Goal: Find specific page/section: Find specific page/section

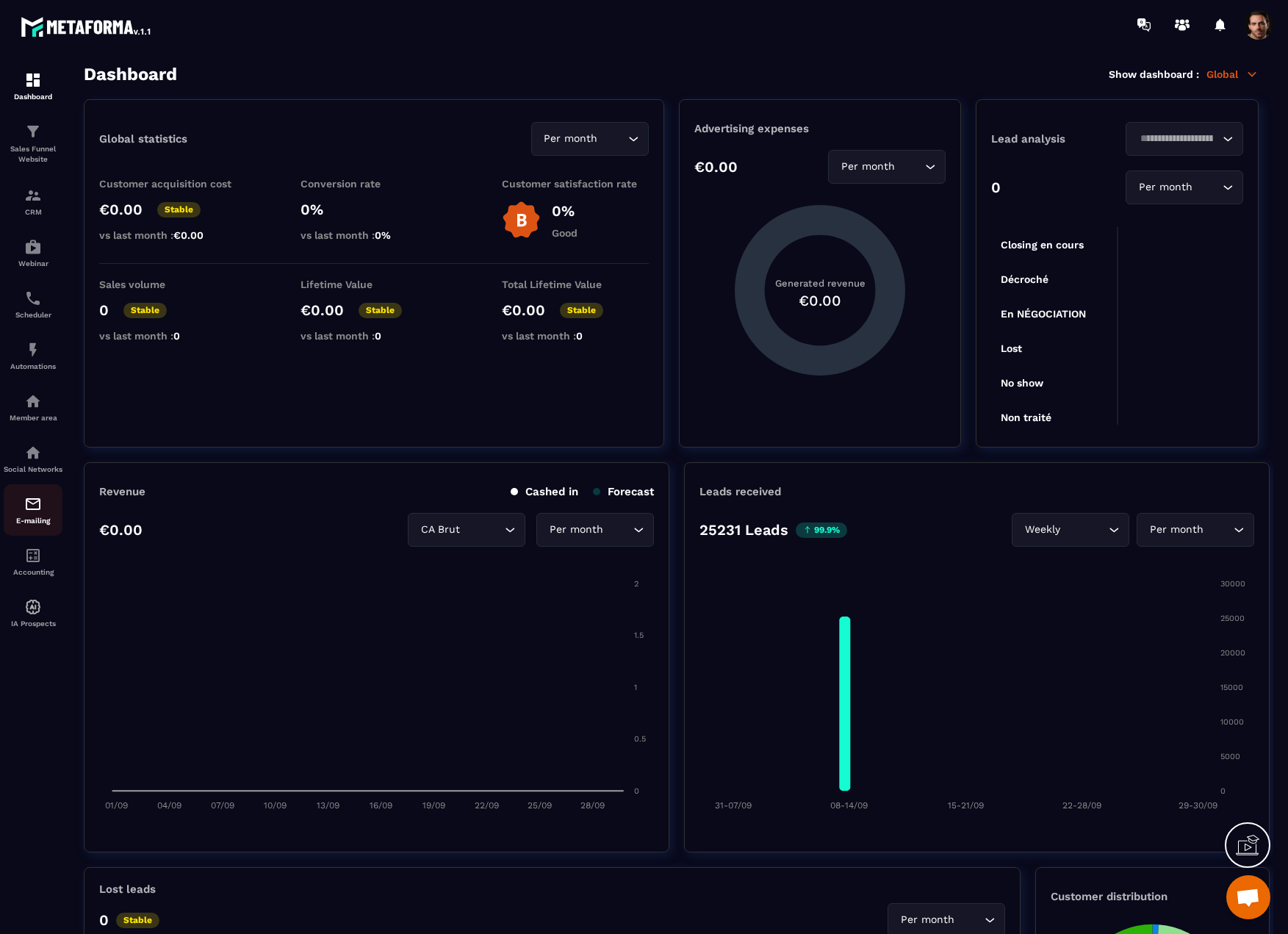
click at [34, 512] on img at bounding box center [33, 504] width 18 height 18
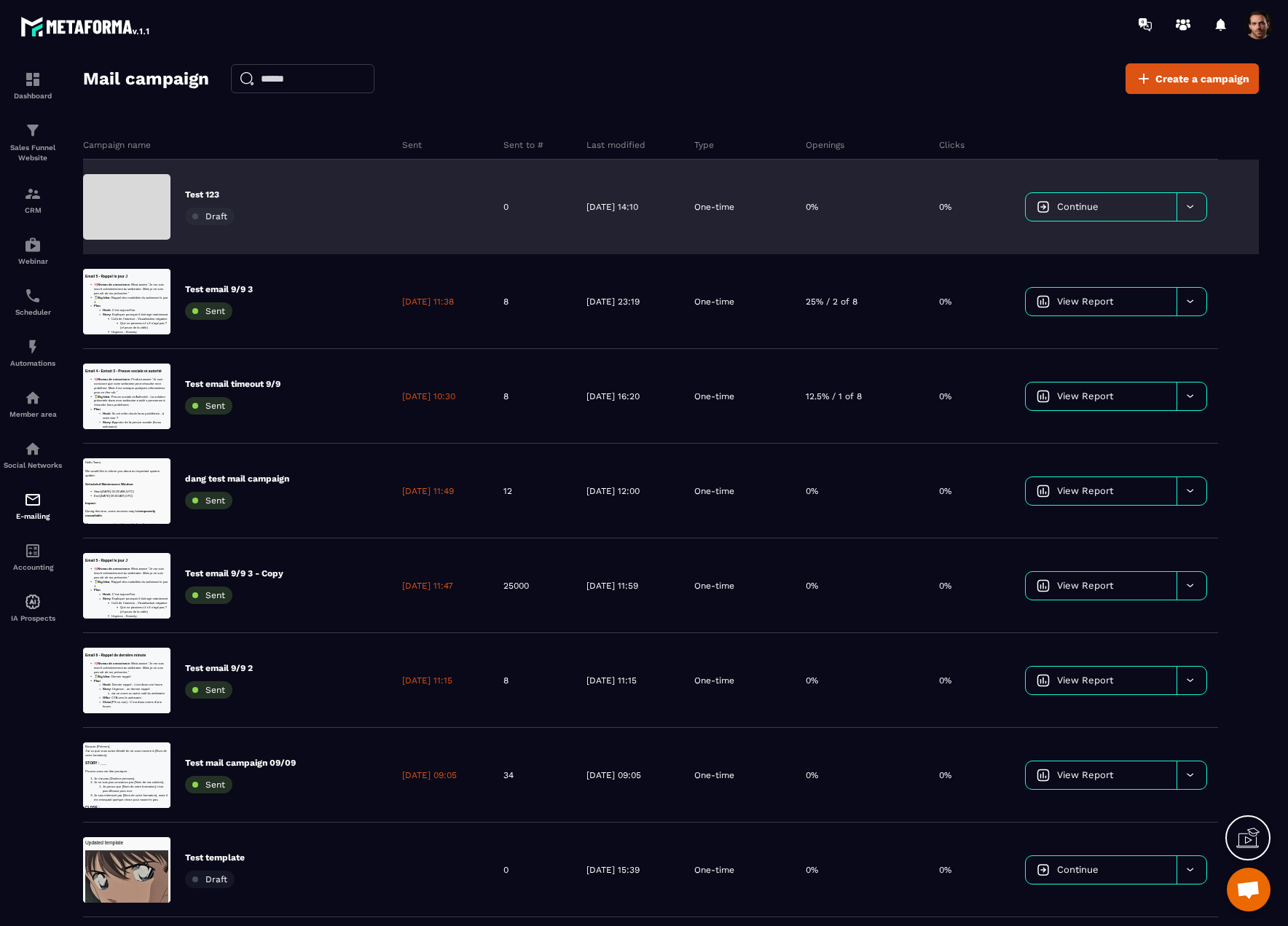
click at [1133, 209] on link "Continue" at bounding box center [1100, 207] width 151 height 27
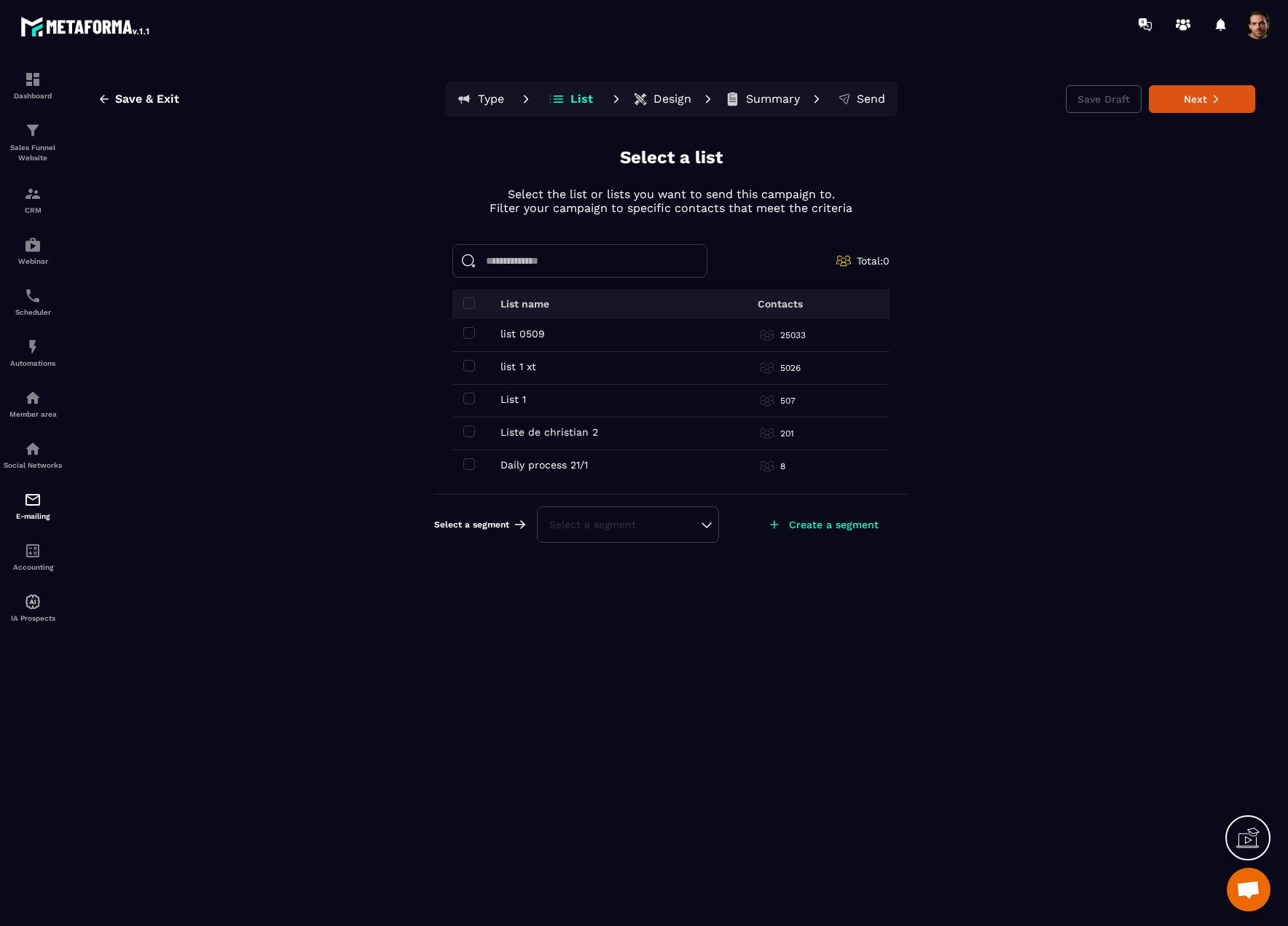
click at [469, 356] on td "list 1 xt list 1 xt" at bounding box center [572, 368] width 241 height 33
click at [469, 366] on span at bounding box center [469, 366] width 11 height 11
click at [469, 397] on span at bounding box center [469, 399] width 11 height 11
click at [610, 555] on div "Select a segment" at bounding box center [628, 546] width 182 height 36
click at [662, 539] on div "Select a segment" at bounding box center [627, 546] width 157 height 14
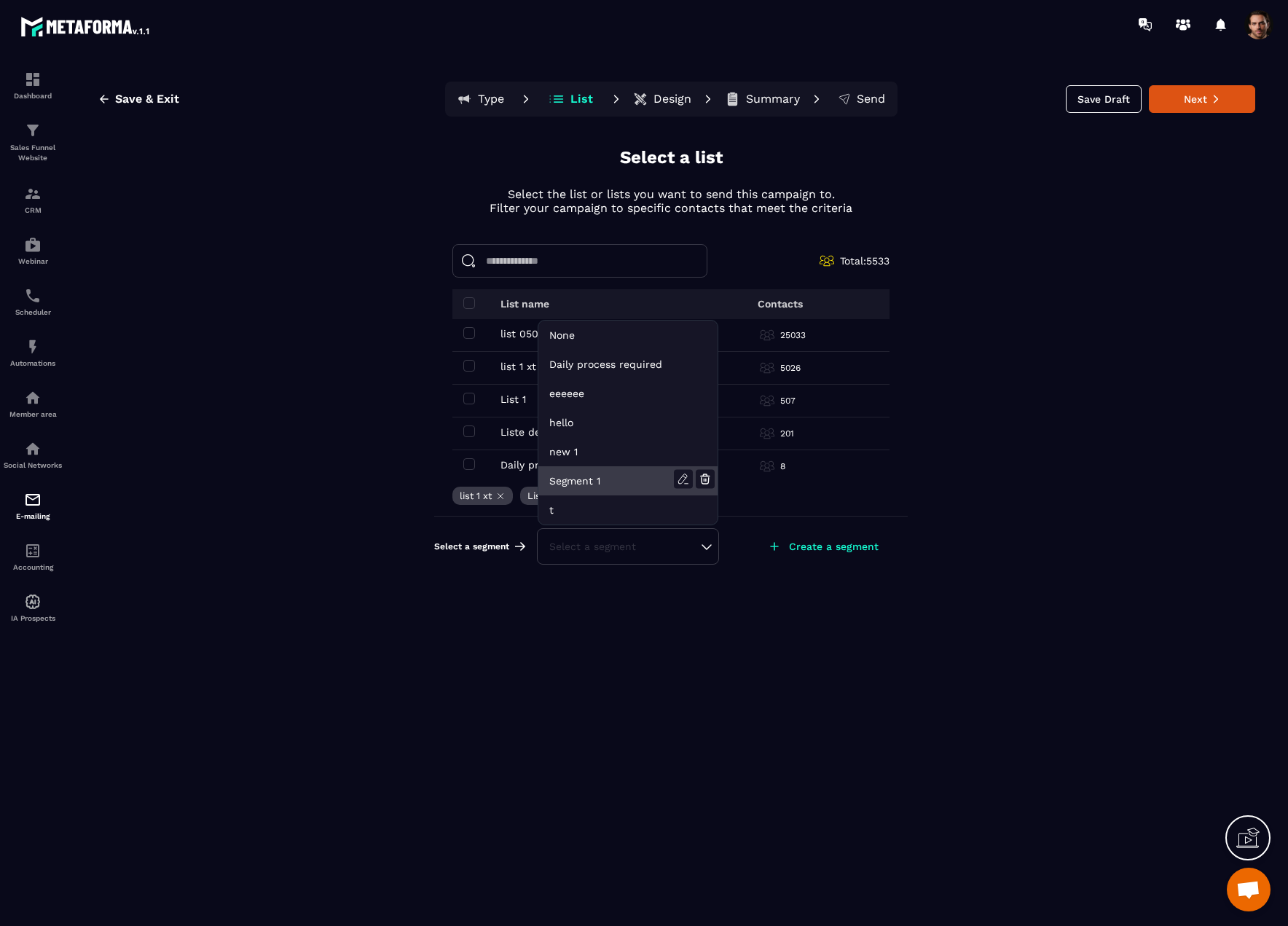
click at [591, 480] on li "Segment 1" at bounding box center [628, 481] width 180 height 29
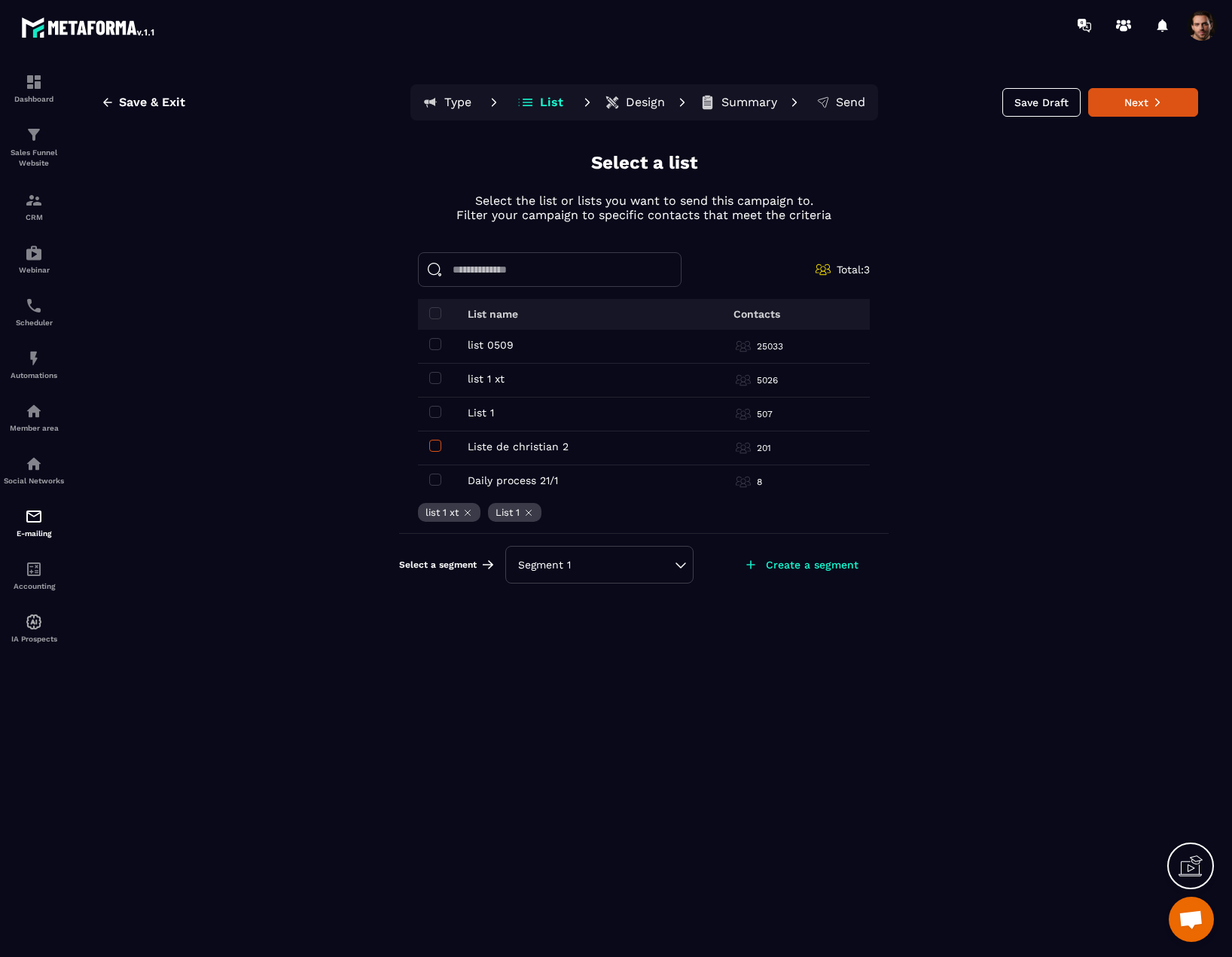
click at [434, 446] on span at bounding box center [435, 445] width 12 height 12
click at [48, 157] on p "Sales Funnel Website" at bounding box center [34, 157] width 60 height 21
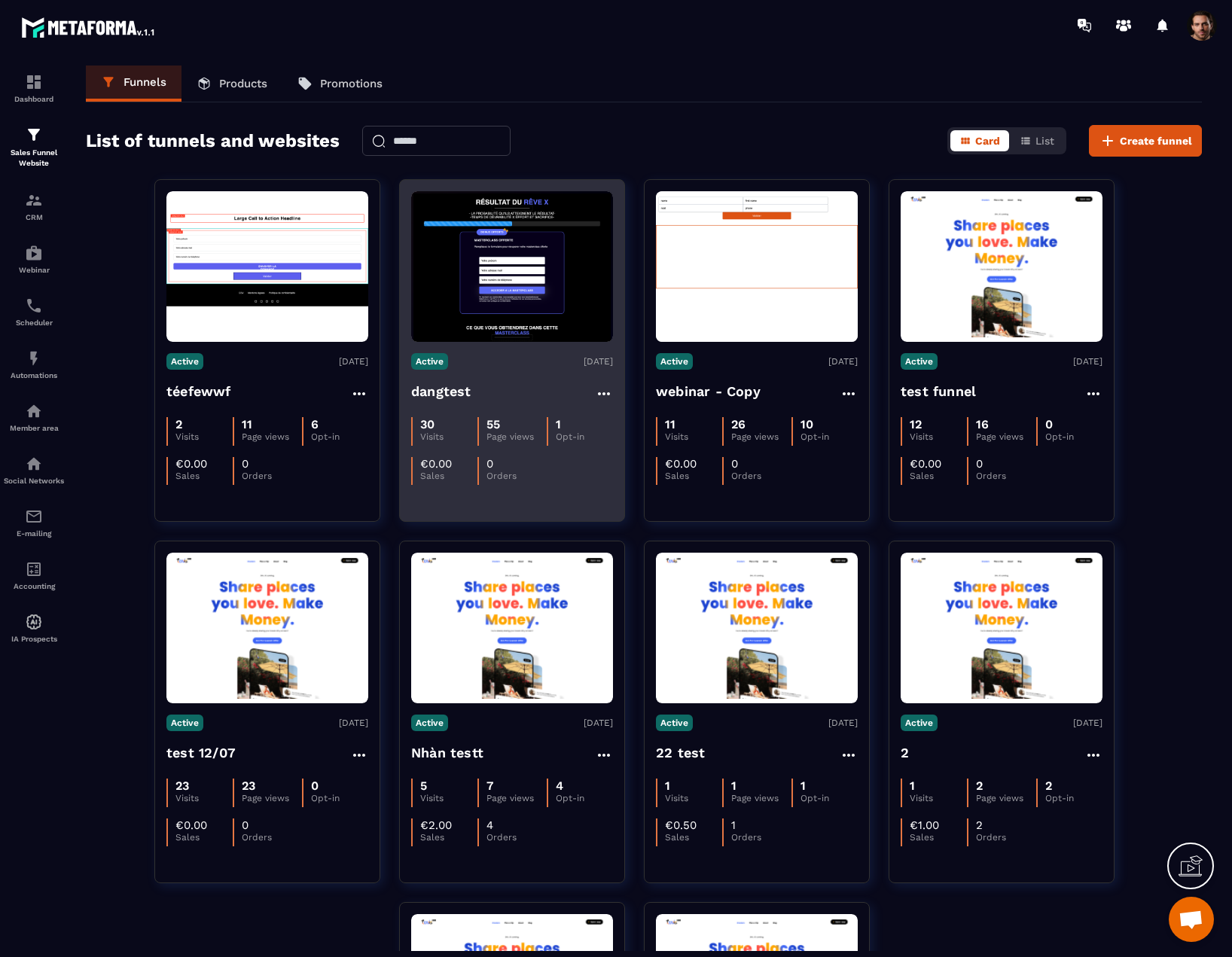
click at [543, 295] on img at bounding box center [512, 266] width 201 height 151
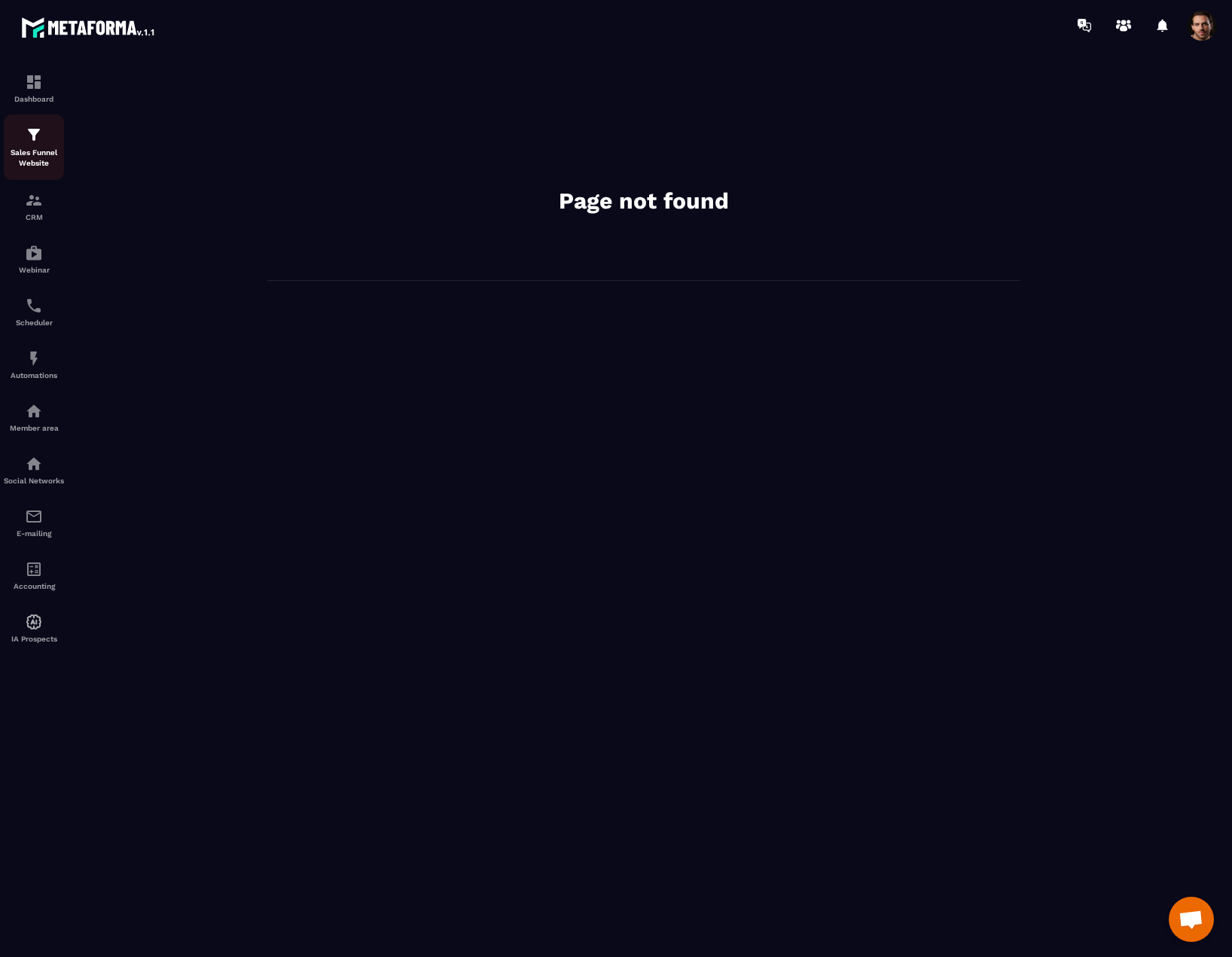
click at [54, 156] on p "Sales Funnel Website" at bounding box center [34, 157] width 60 height 21
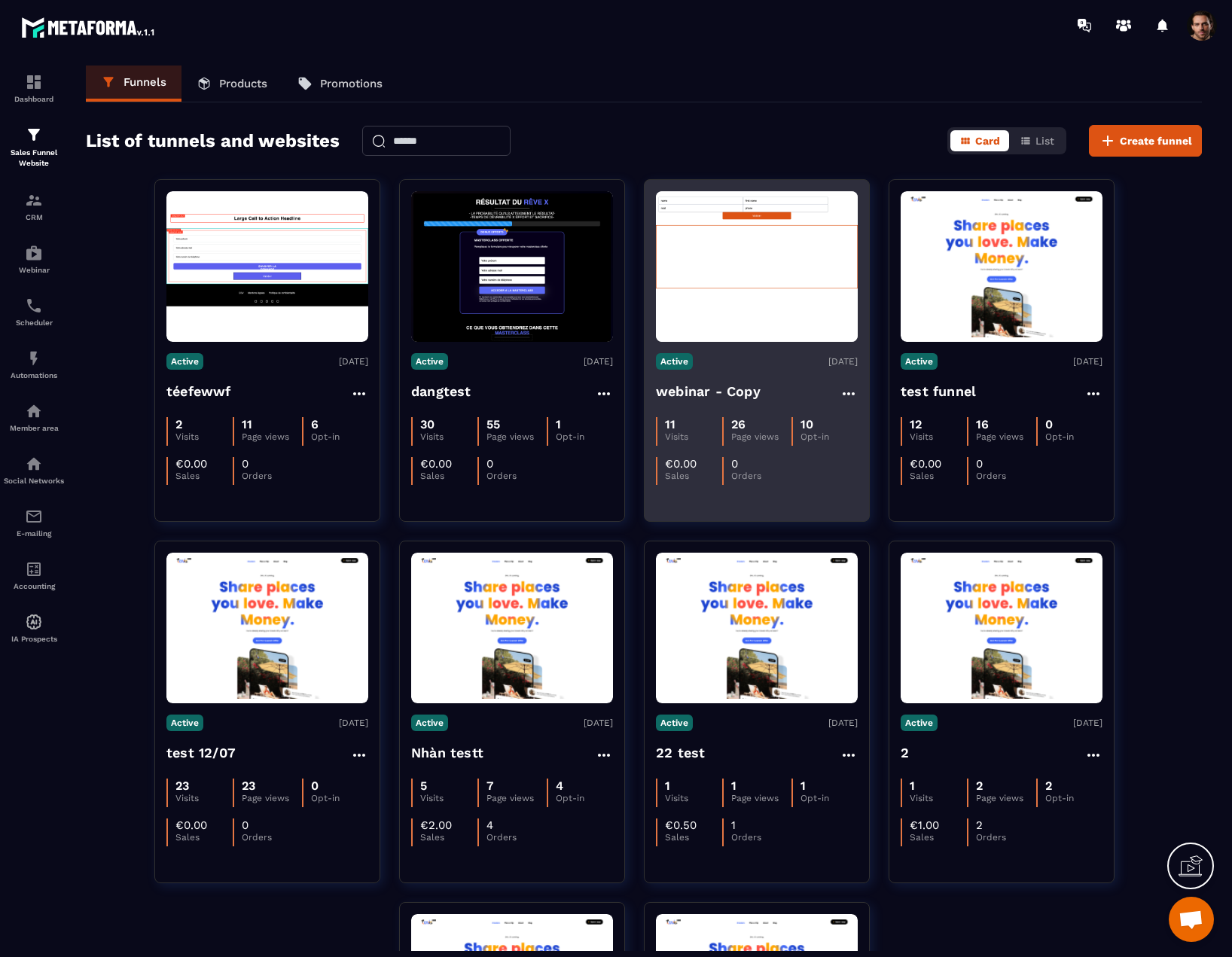
click at [762, 301] on img at bounding box center [757, 266] width 201 height 151
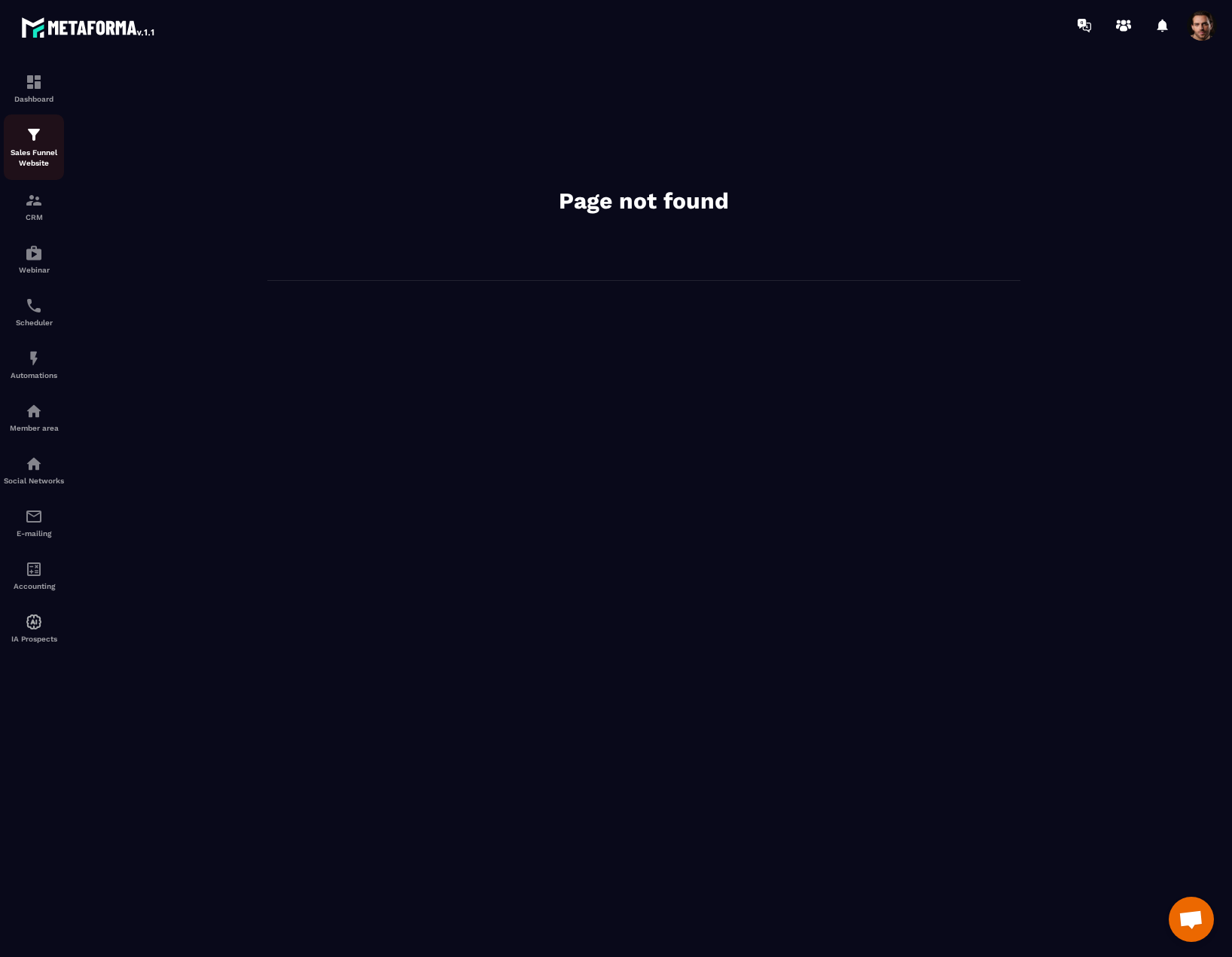
click at [34, 140] on img at bounding box center [34, 135] width 18 height 18
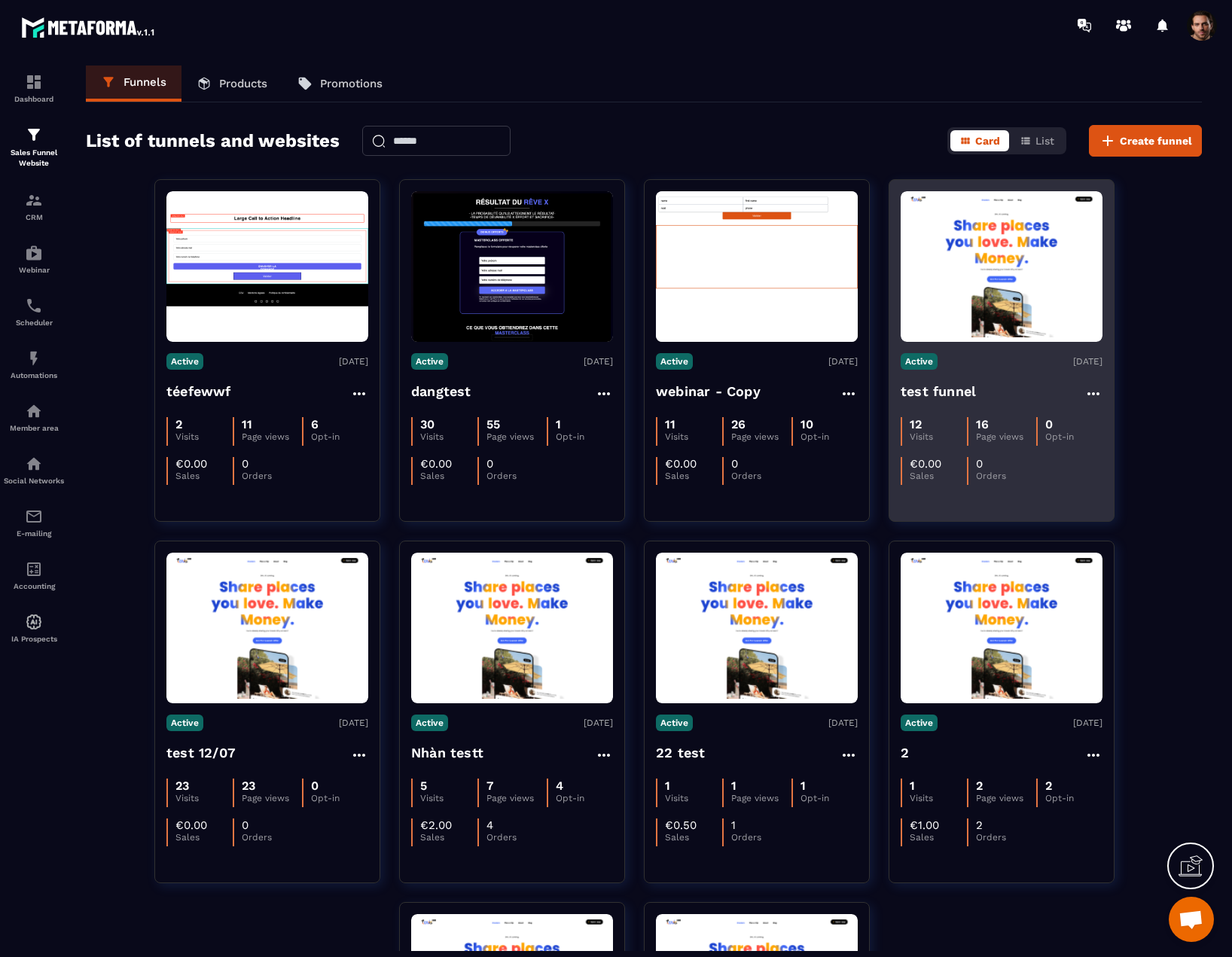
click at [987, 321] on img at bounding box center [1001, 266] width 201 height 142
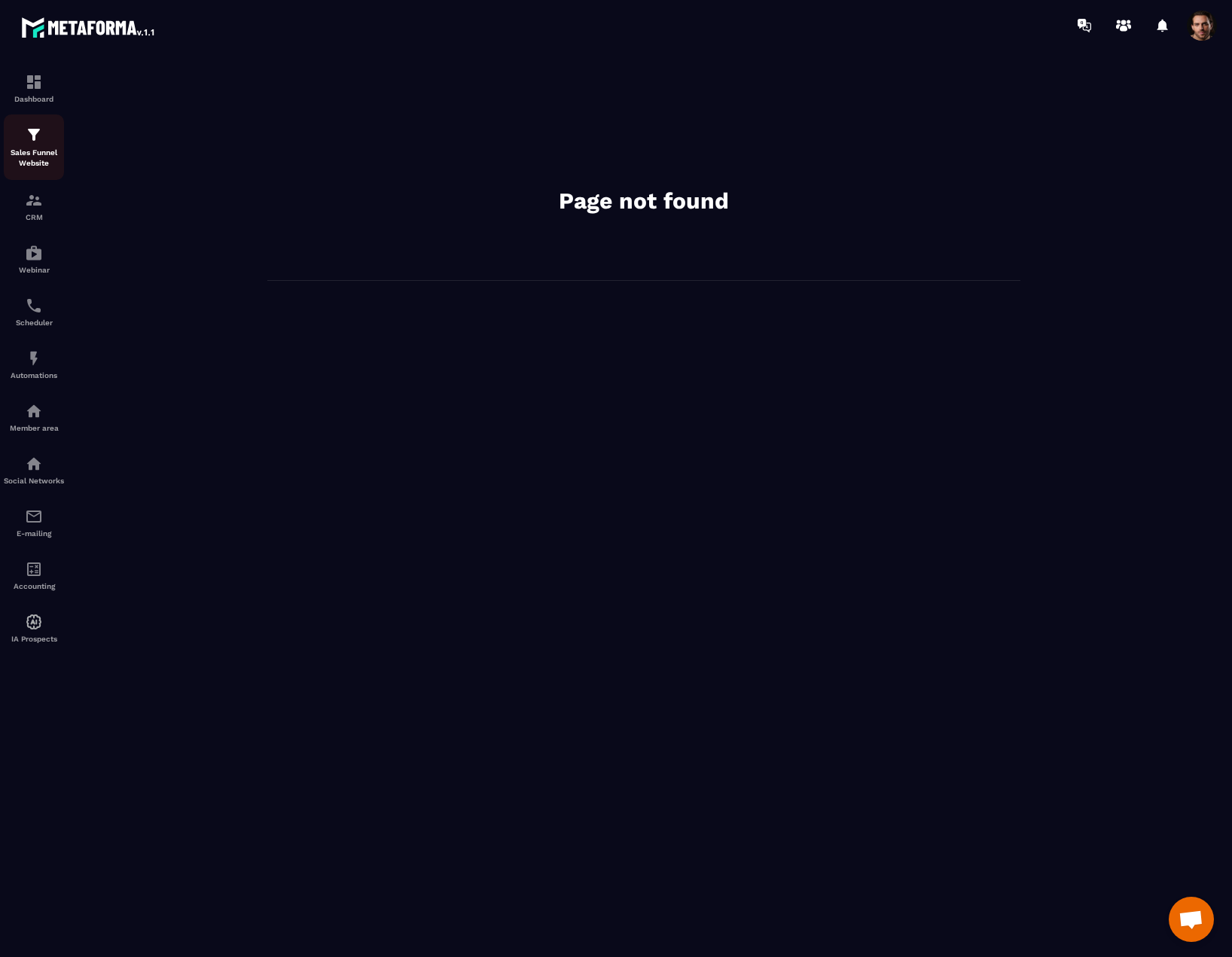
click at [32, 145] on div "Sales Funnel Website" at bounding box center [34, 147] width 60 height 43
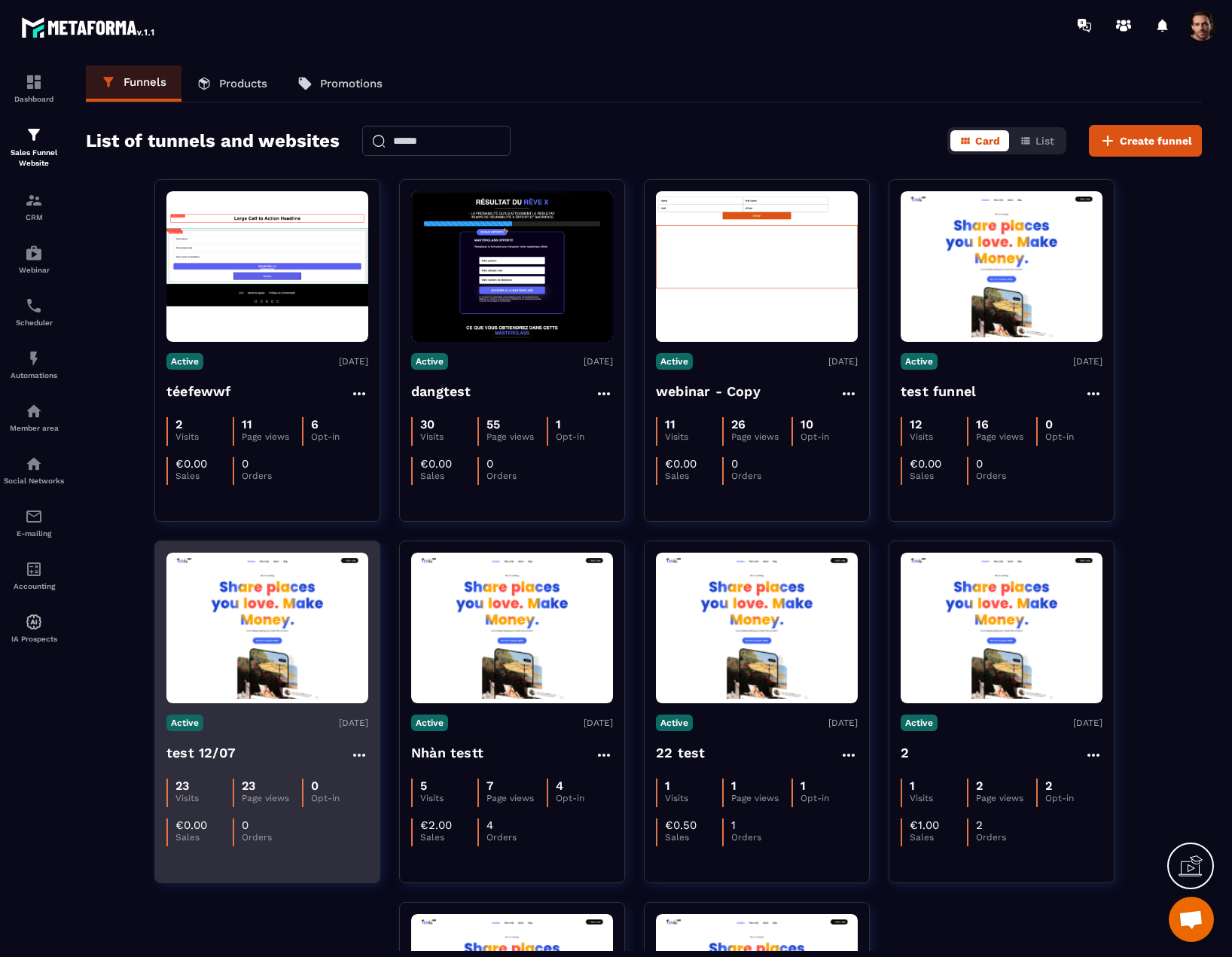
click at [298, 628] on img at bounding box center [267, 627] width 201 height 142
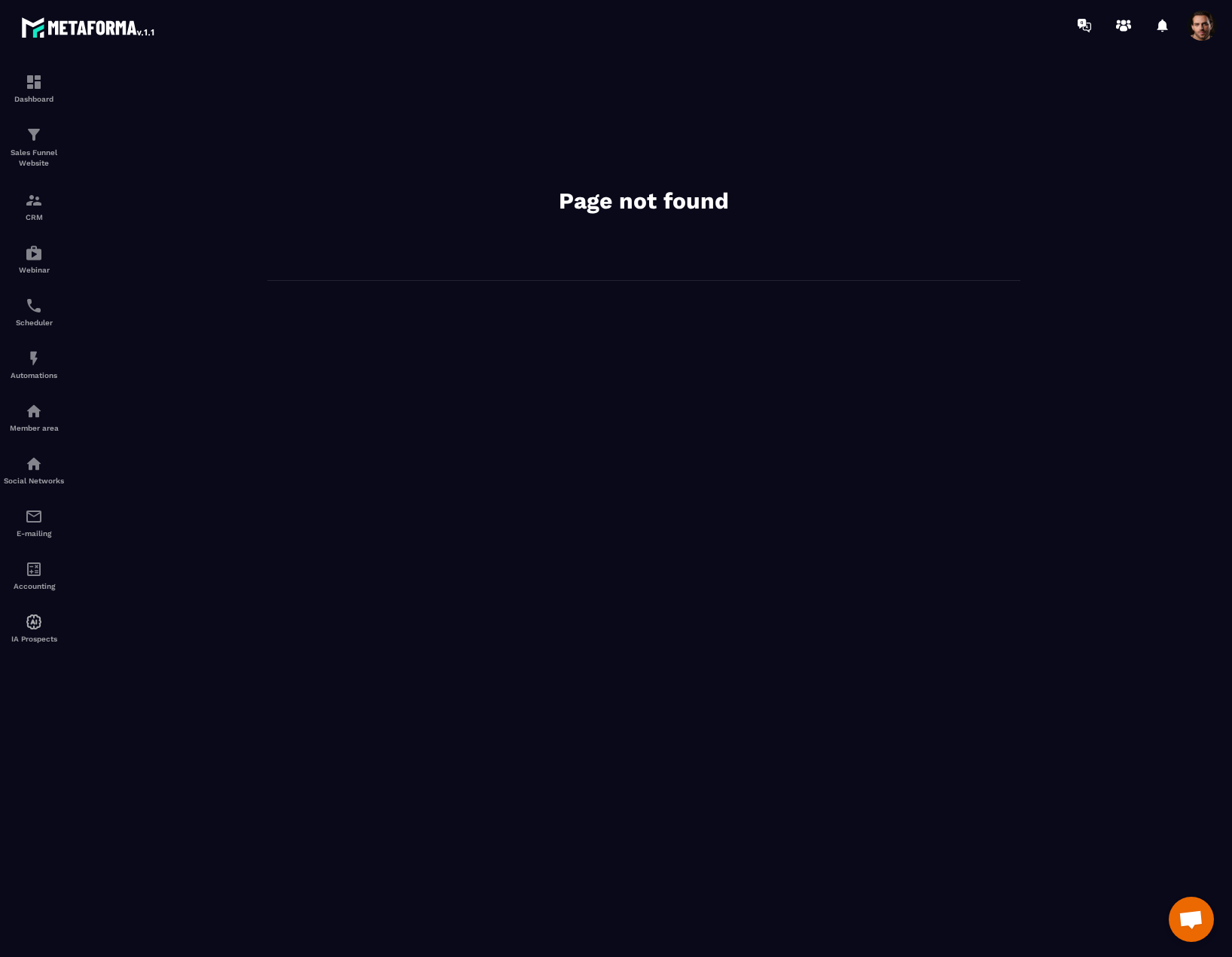
click at [1194, 29] on span at bounding box center [1202, 26] width 30 height 30
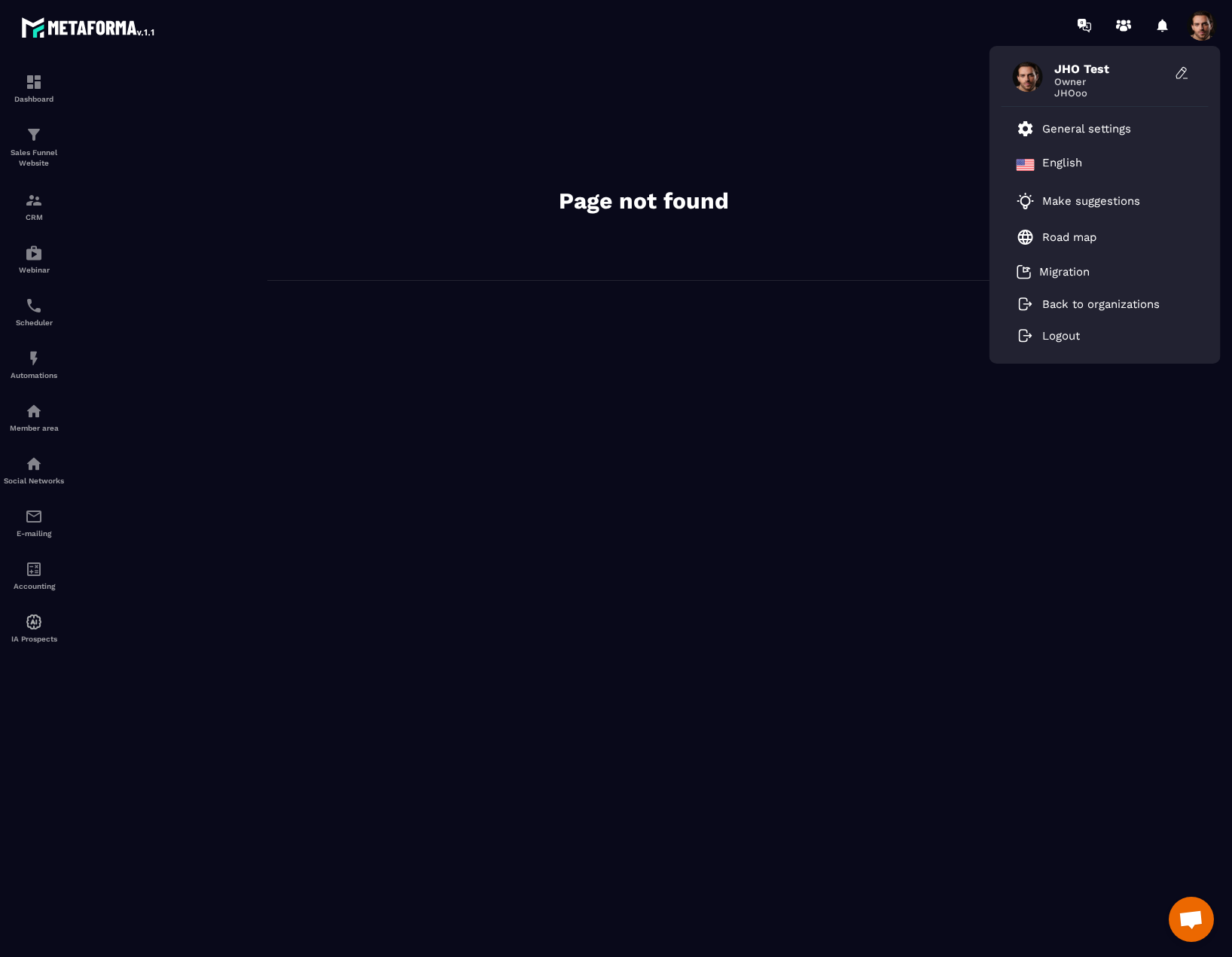
click at [1194, 29] on span at bounding box center [1202, 26] width 30 height 30
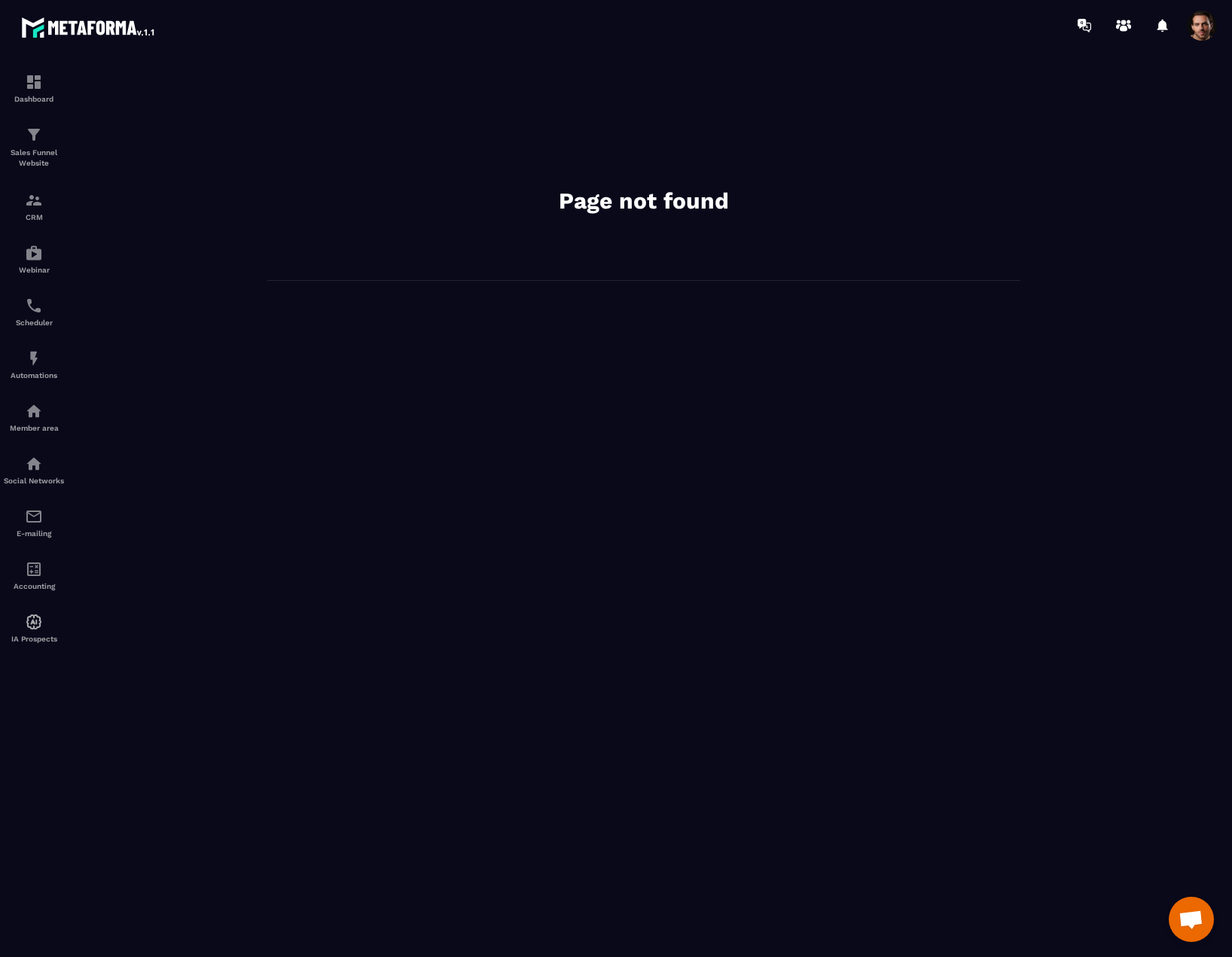
click at [1194, 29] on span at bounding box center [1202, 26] width 30 height 30
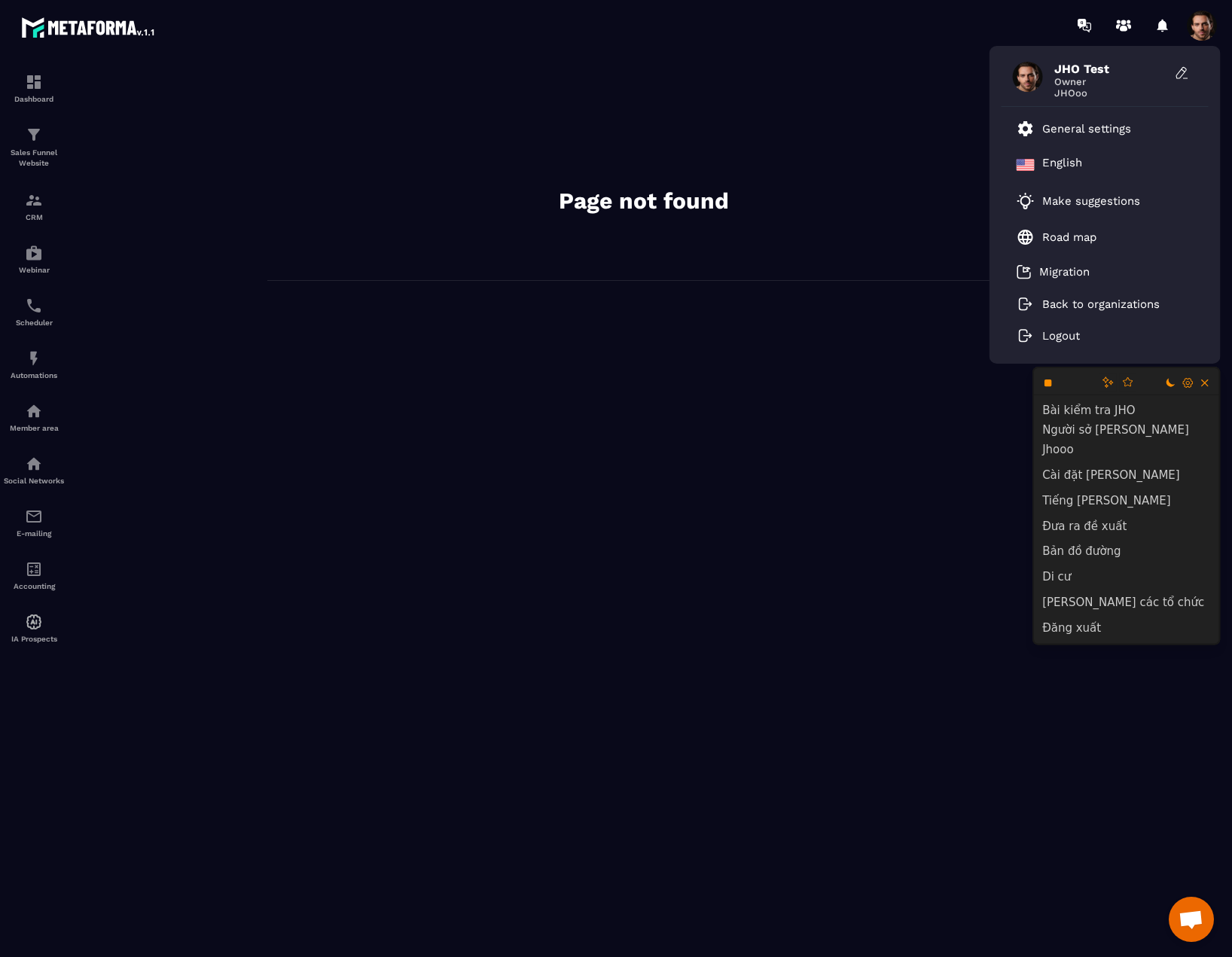
click at [892, 413] on div "Page not found" at bounding box center [643, 503] width 1146 height 876
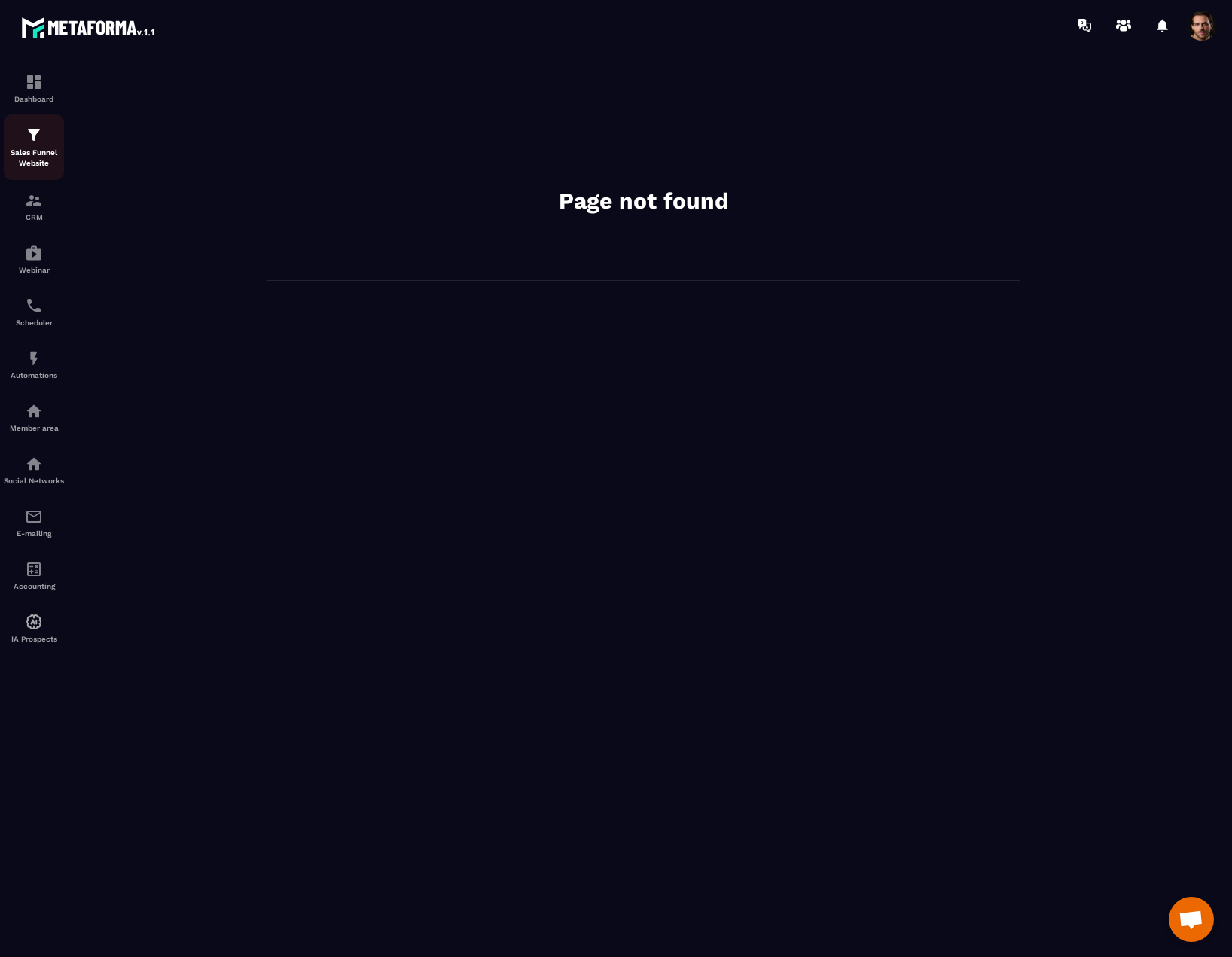
click at [44, 146] on div "Sales Funnel Website" at bounding box center [34, 147] width 60 height 43
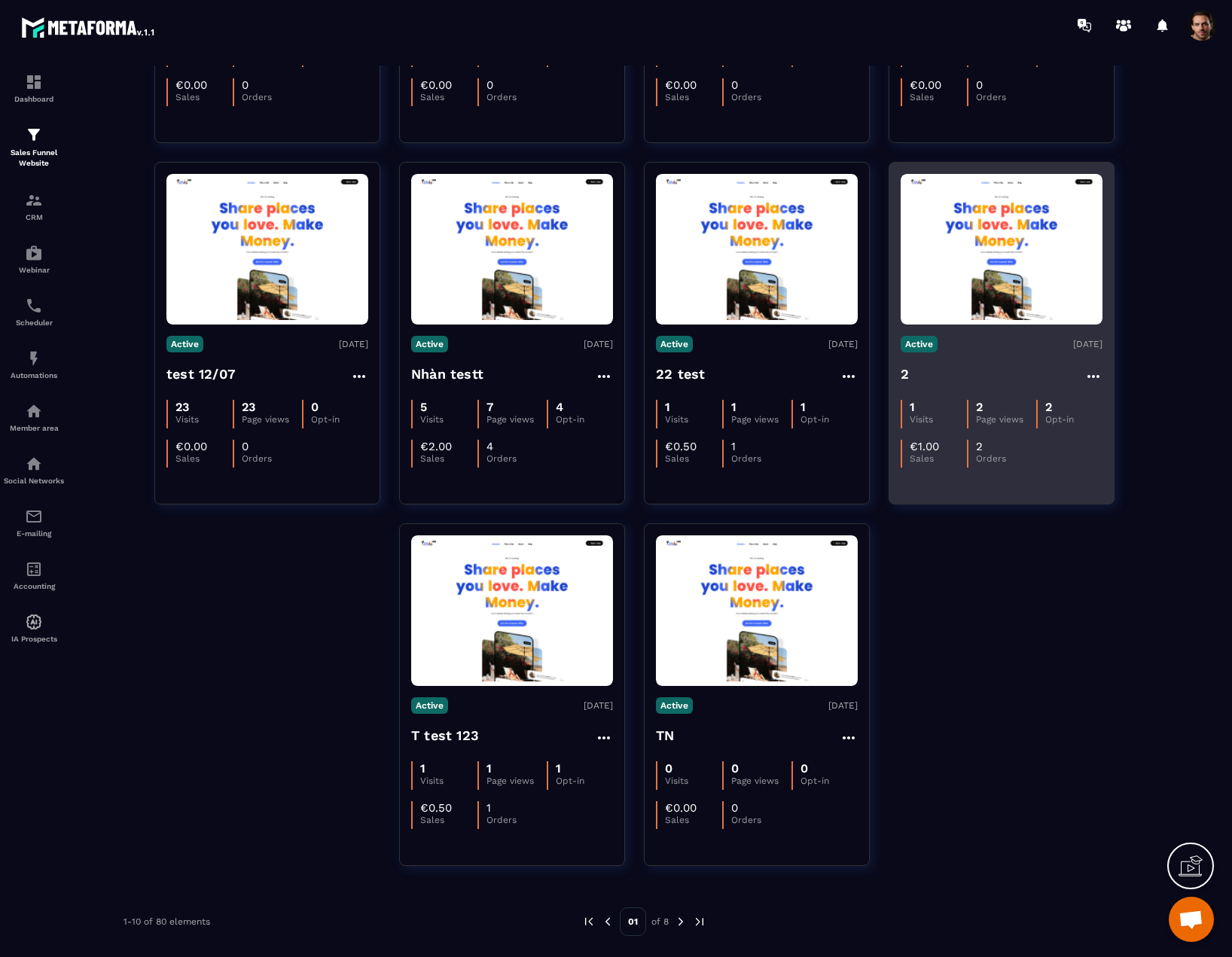
scroll to position [77, 0]
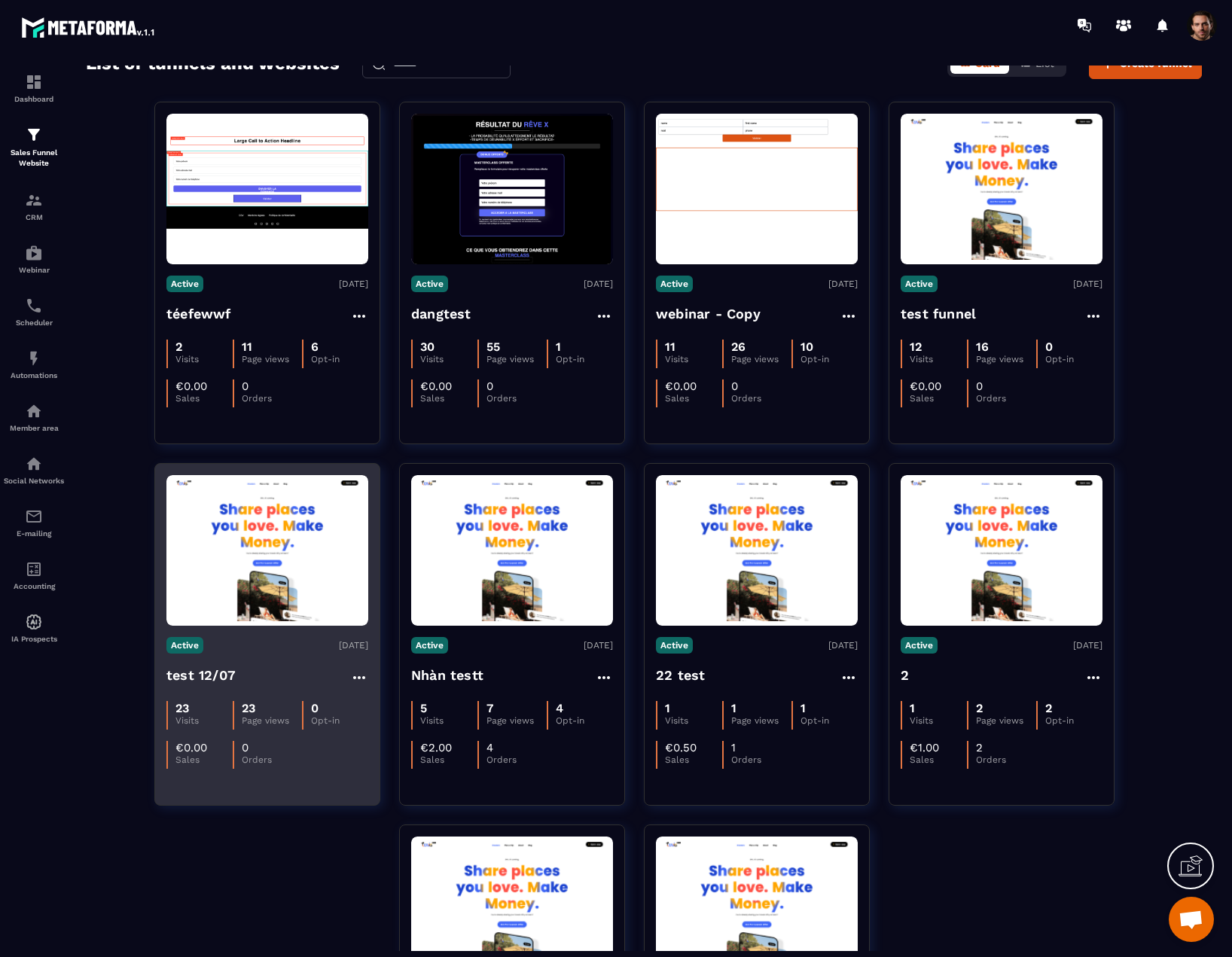
click at [272, 540] on img at bounding box center [267, 550] width 201 height 142
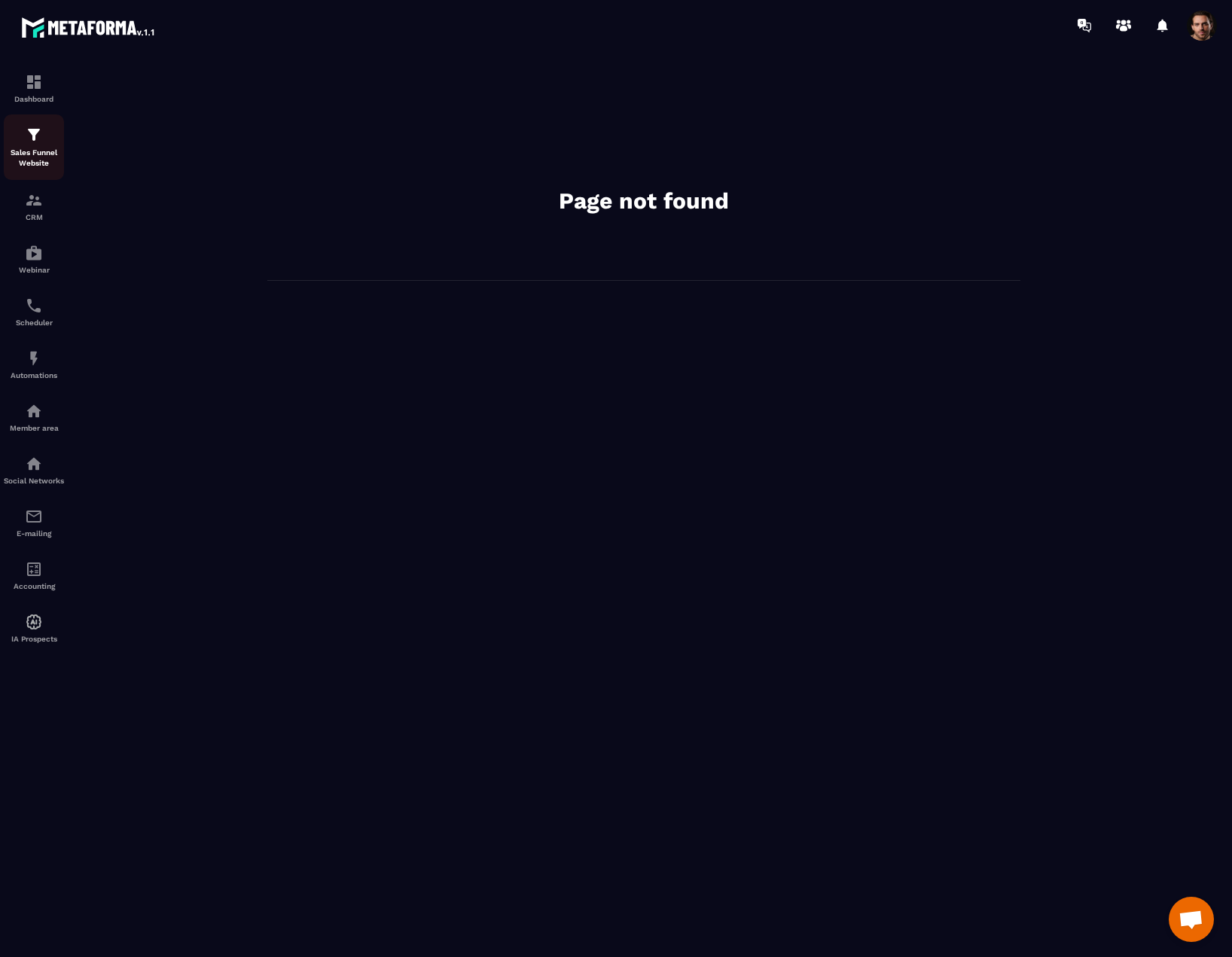
click at [37, 155] on p "Sales Funnel Website" at bounding box center [34, 157] width 60 height 21
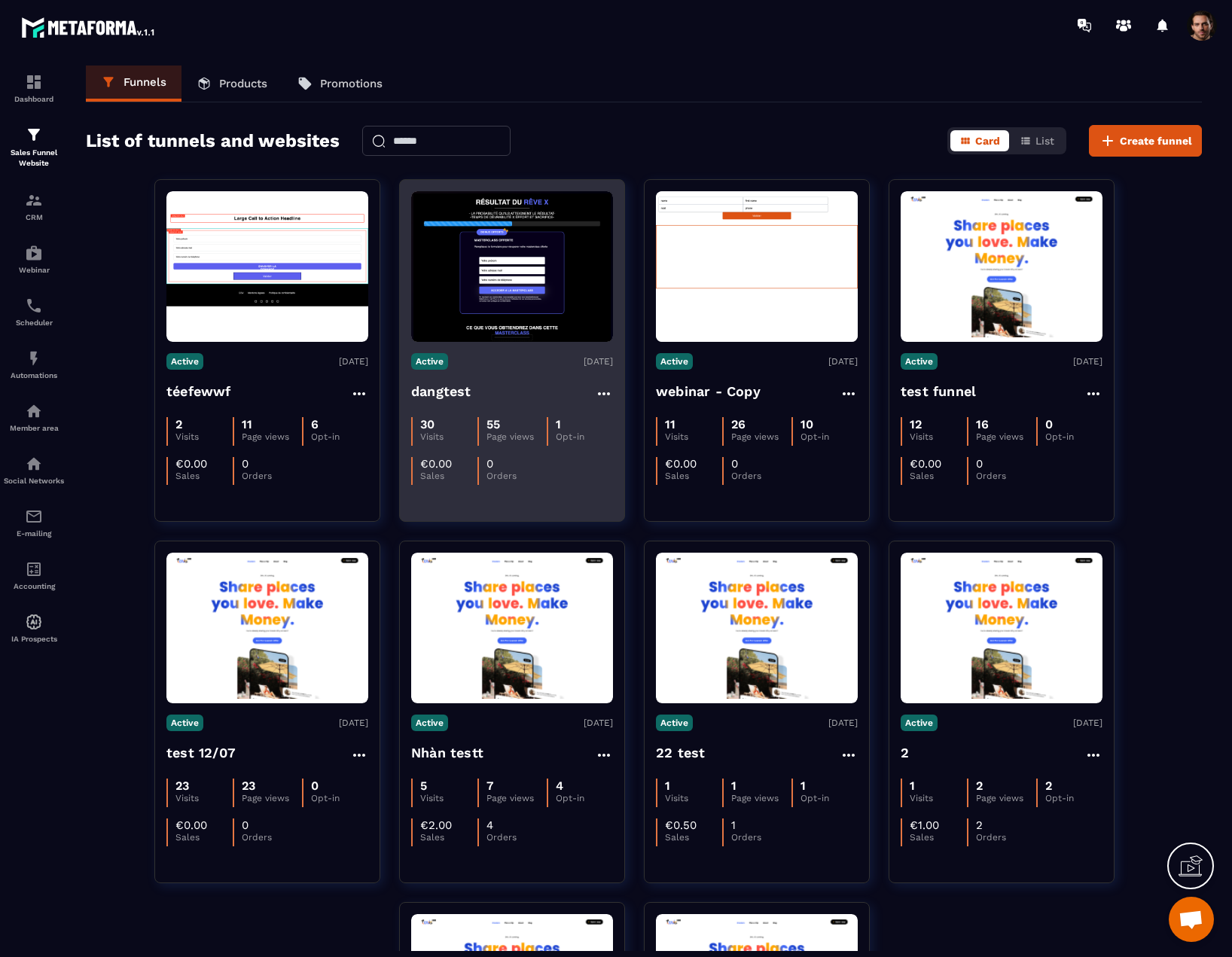
click at [579, 280] on img at bounding box center [512, 266] width 201 height 151
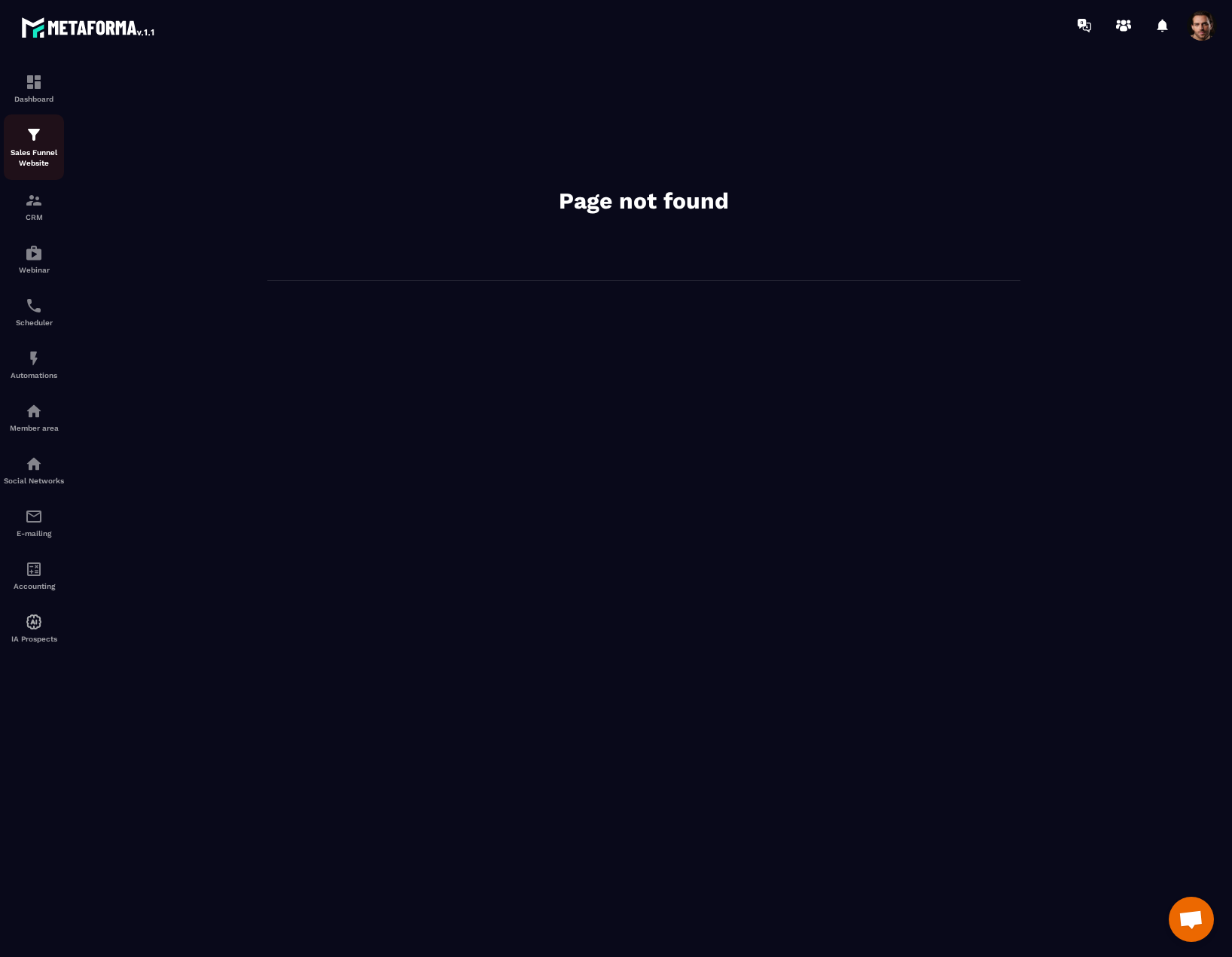
click at [50, 156] on p "Sales Funnel Website" at bounding box center [34, 157] width 60 height 21
